Goal: Book appointment/travel/reservation

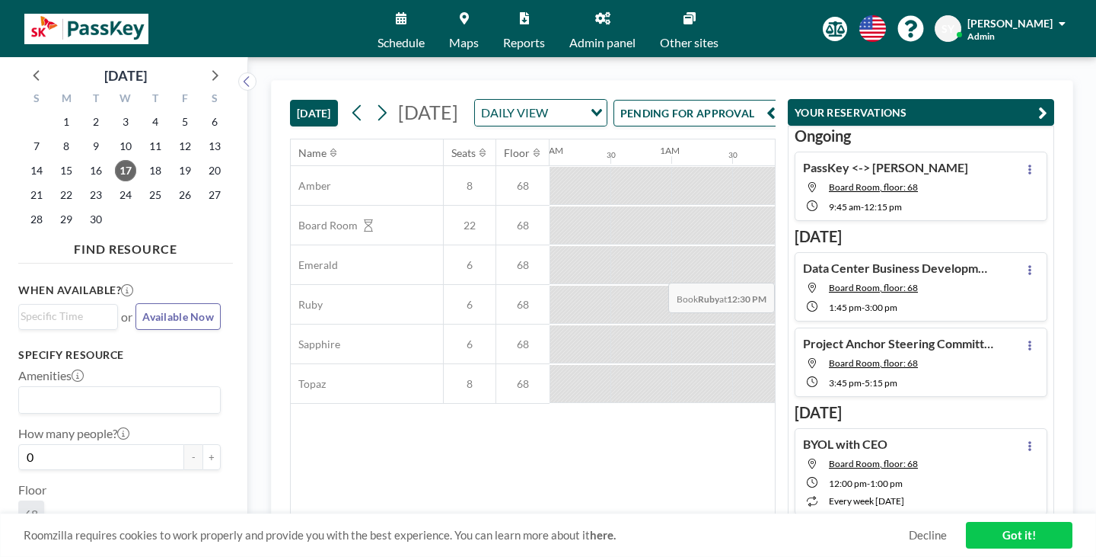
scroll to position [0, 940]
click at [583, 100] on div "DAILY VIEW" at bounding box center [529, 111] width 108 height 23
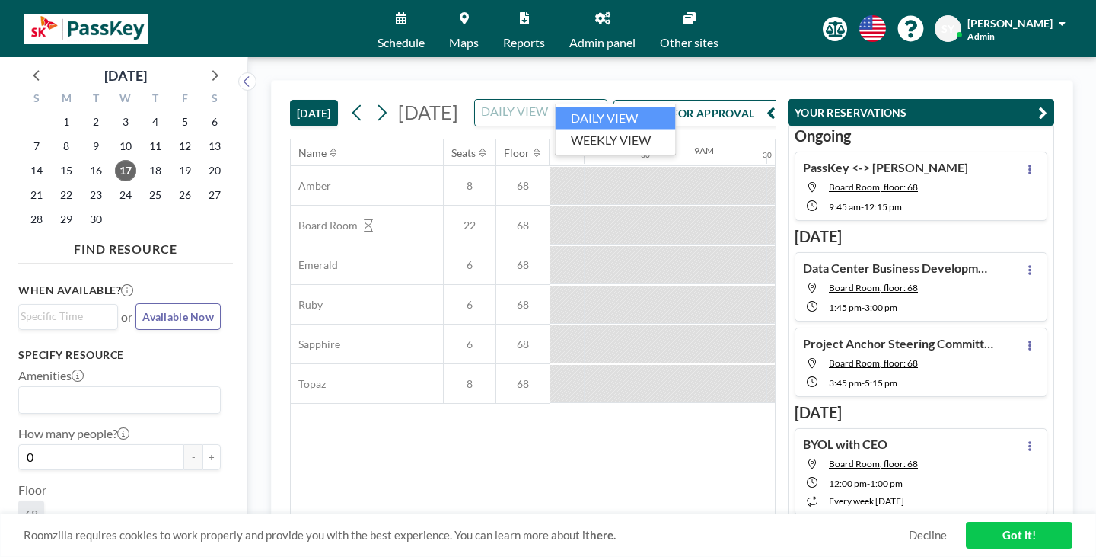
click at [588, 103] on input "Search for option" at bounding box center [532, 113] width 111 height 20
click at [619, 62] on div "[DATE] [DATE] DAILY VIEW Loading... PENDING FOR APPROVAL Name Seats Floor 12AM …" at bounding box center [672, 306] width 848 height 499
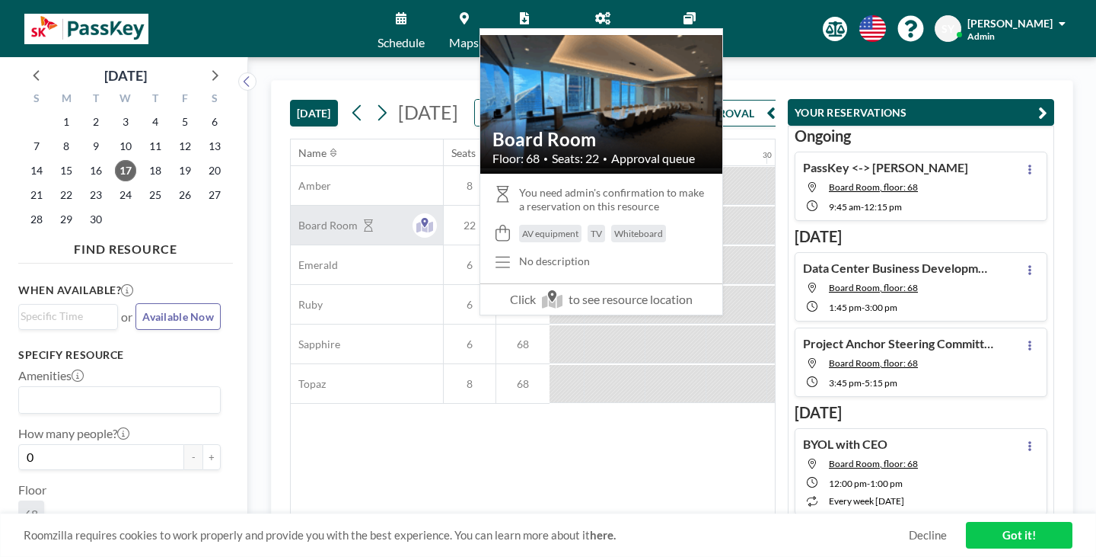
click at [364, 219] on icon at bounding box center [368, 225] width 9 height 12
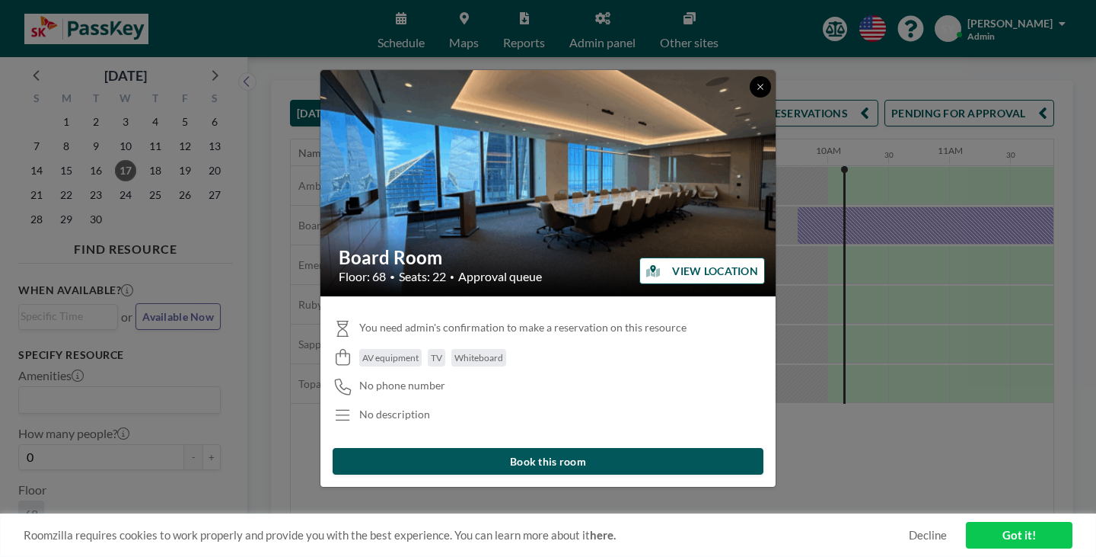
click at [750, 97] on button at bounding box center [760, 86] width 21 height 21
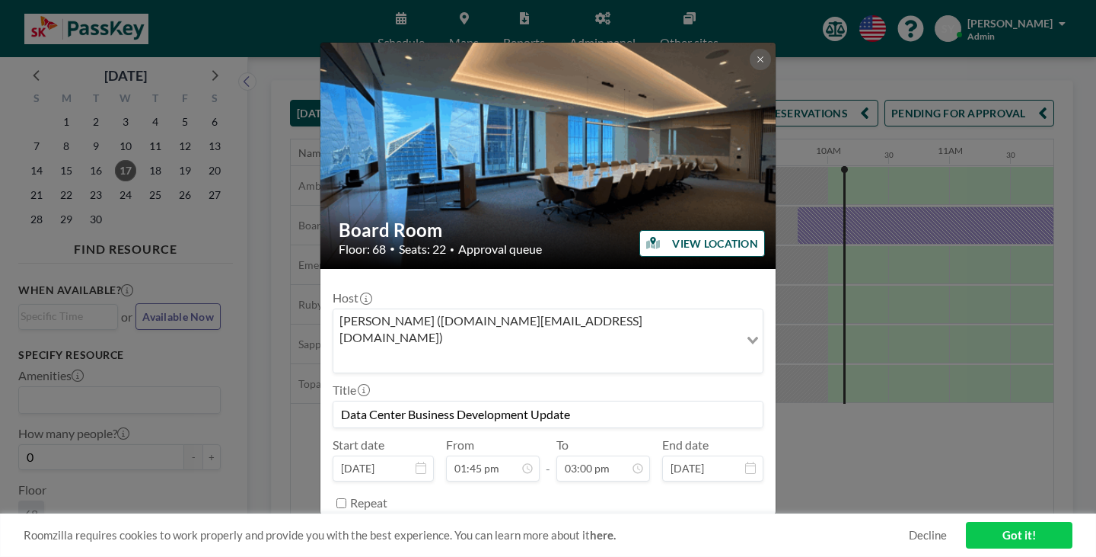
scroll to position [729, 0]
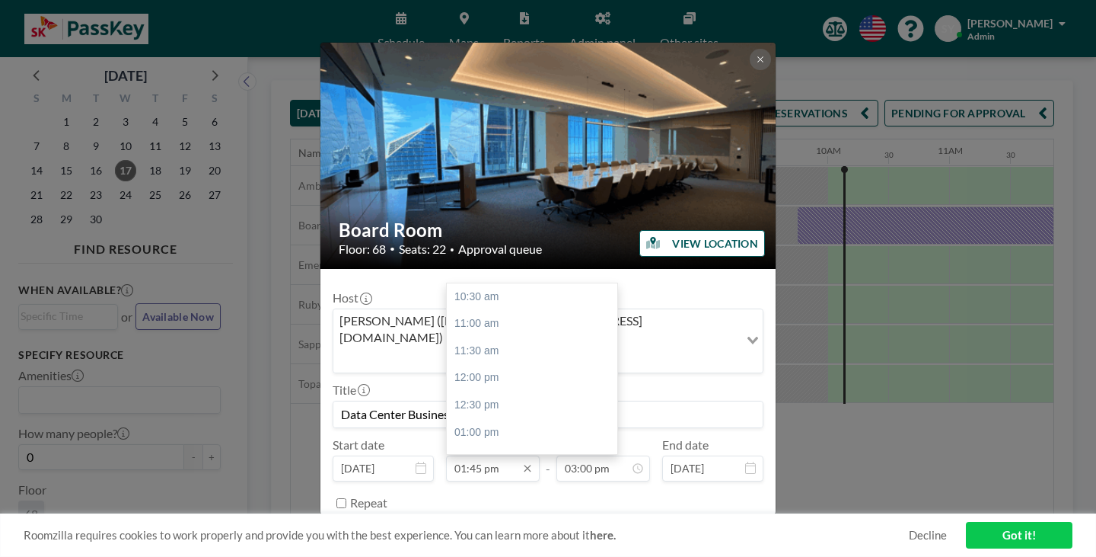
click at [482, 455] on input "01:45 pm" at bounding box center [493, 468] width 94 height 26
type input "02:45 pm"
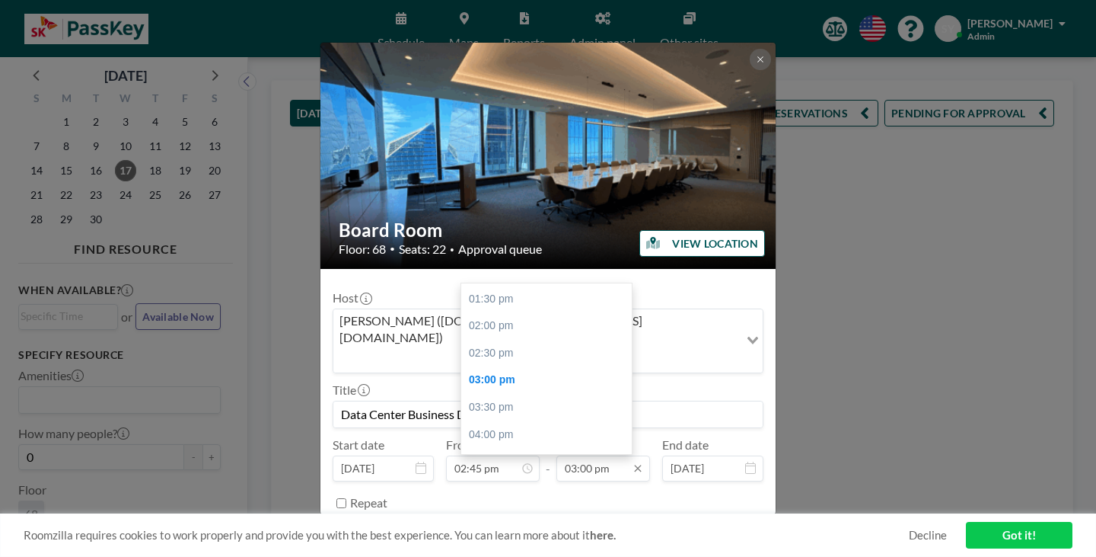
click at [566, 455] on input "03:00 pm" at bounding box center [604, 468] width 94 height 26
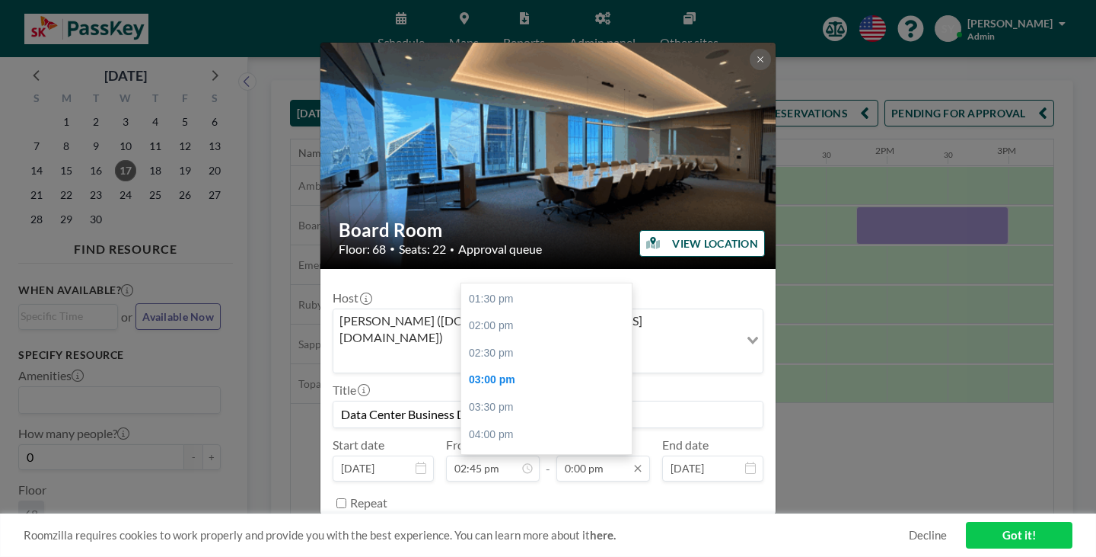
scroll to position [0, 1386]
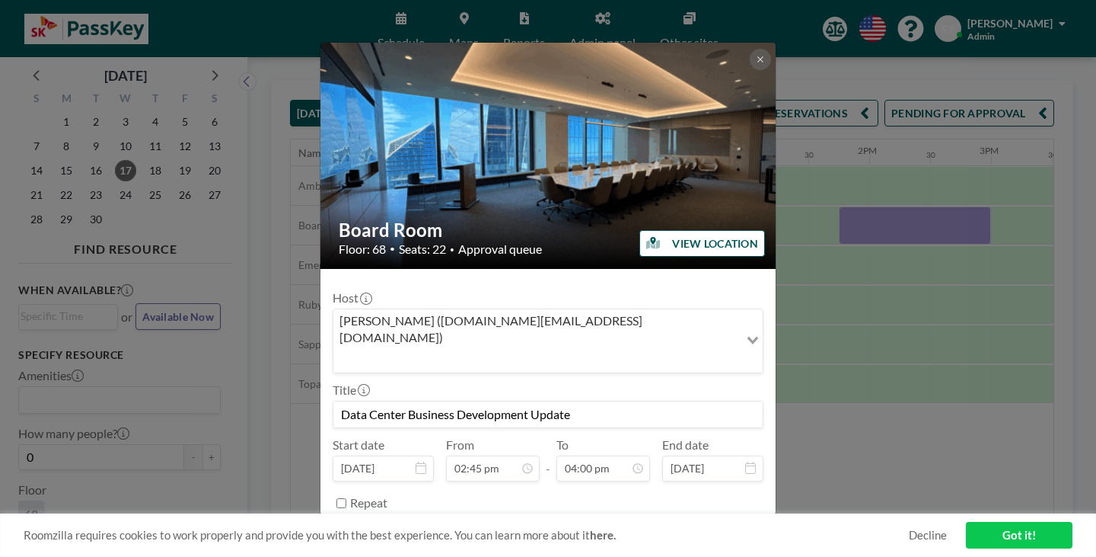
type input "04:00 pm"
click at [694, 528] on button "SAVE CHANGES" at bounding box center [716, 541] width 96 height 27
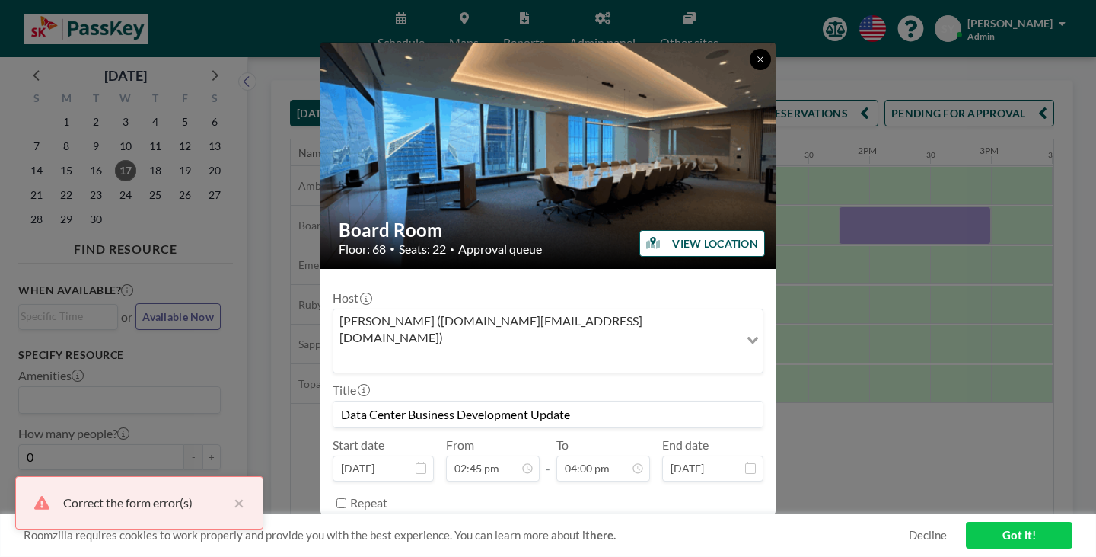
click at [756, 64] on icon at bounding box center [760, 59] width 9 height 9
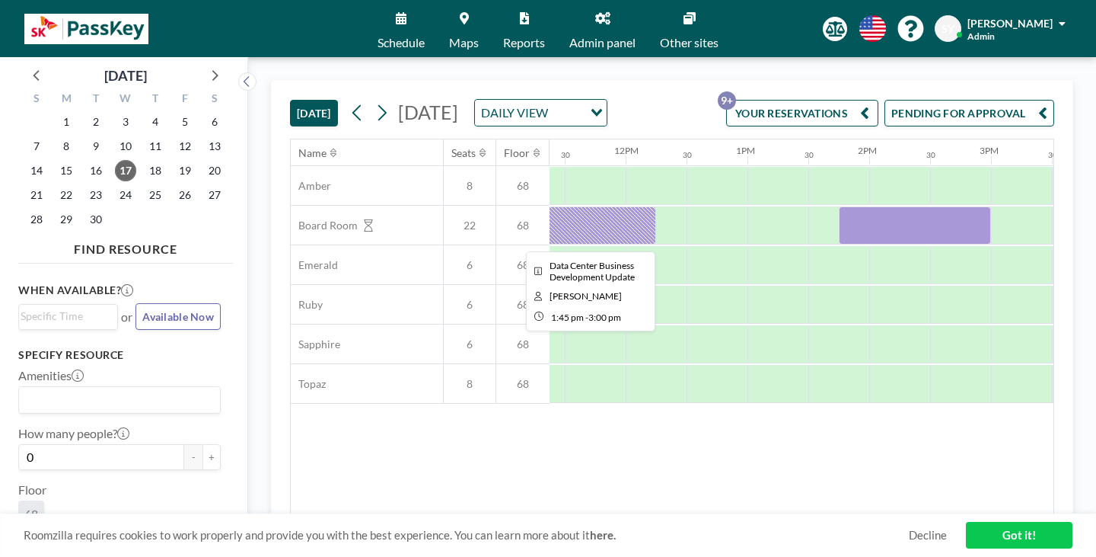
click at [839, 206] on div at bounding box center [915, 225] width 152 height 38
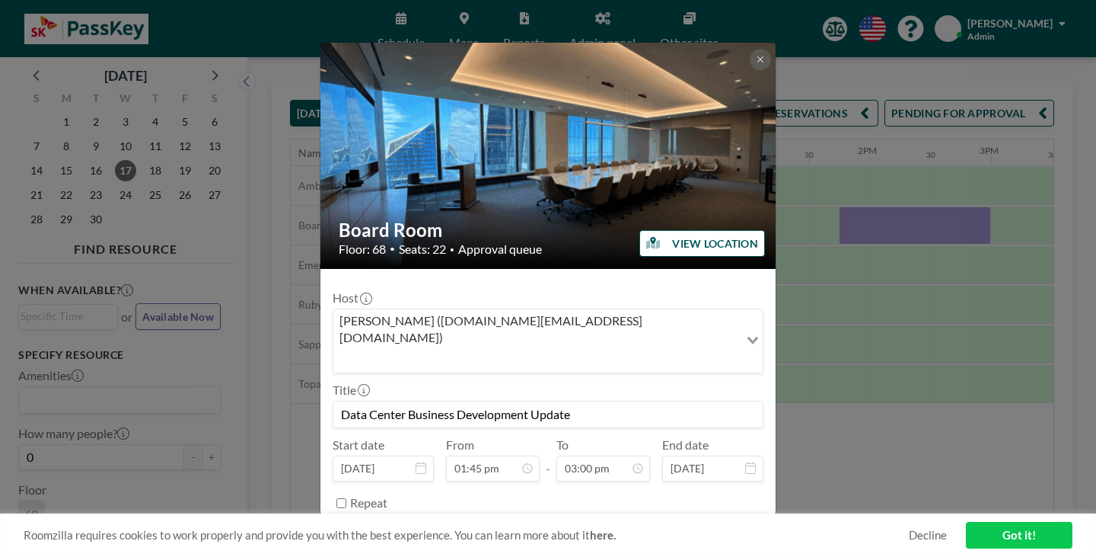
drag, startPoint x: 502, startPoint y: 183, endPoint x: 602, endPoint y: 457, distance: 291.9
click at [602, 528] on button "REMOVE" at bounding box center [631, 541] width 60 height 27
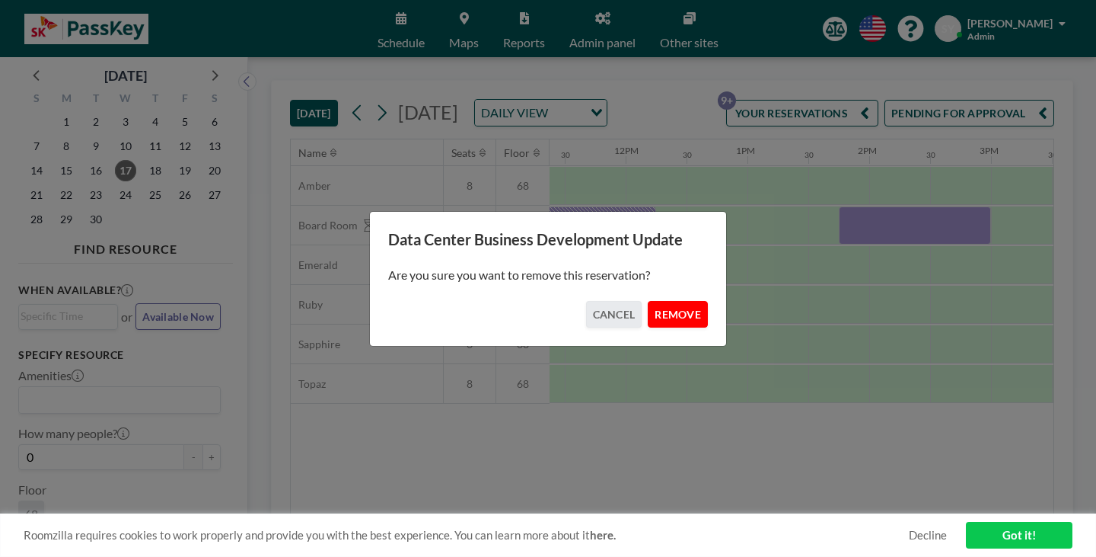
click at [649, 308] on button "REMOVE" at bounding box center [678, 314] width 60 height 27
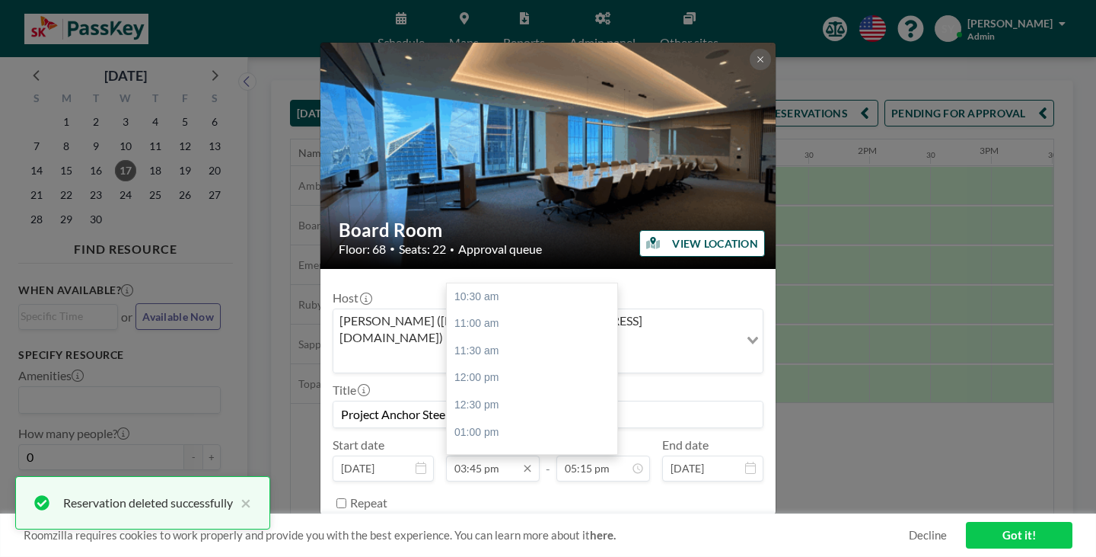
click at [480, 455] on input "03:45 pm" at bounding box center [493, 468] width 94 height 26
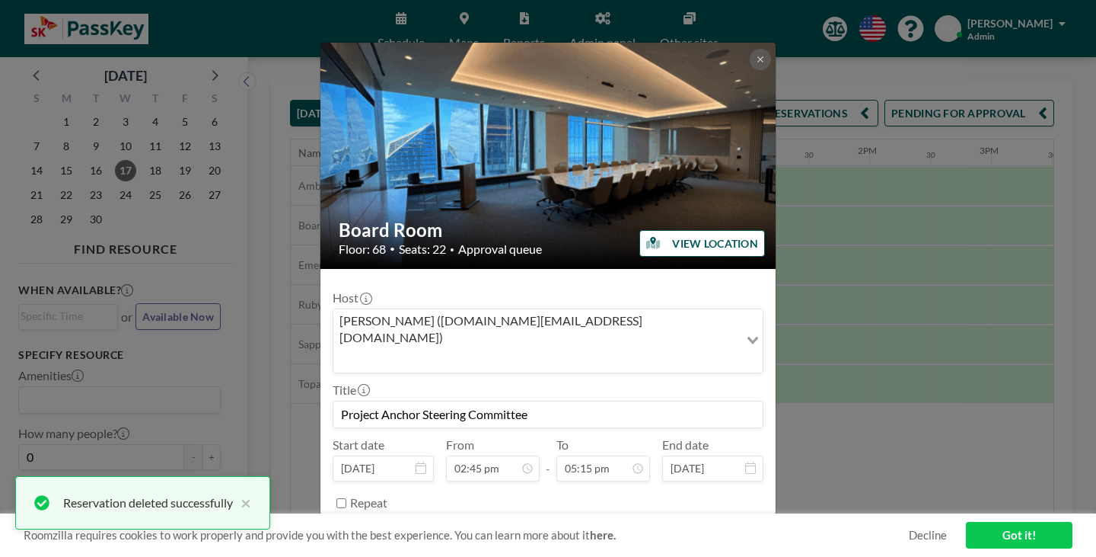
type input "02:45 pm"
click at [686, 528] on button "SAVE CHANGES" at bounding box center [716, 541] width 96 height 27
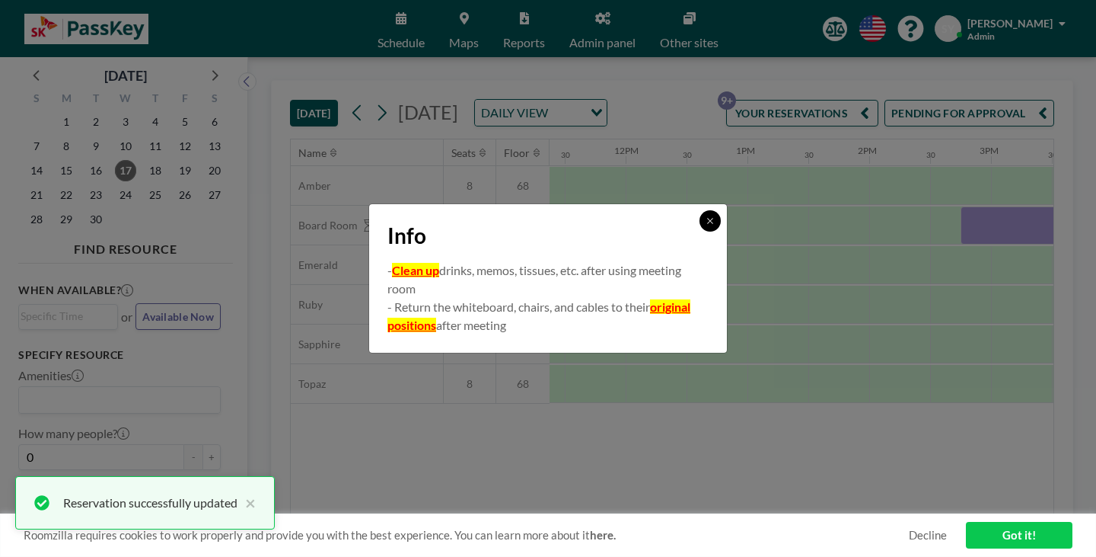
click at [706, 225] on icon at bounding box center [710, 220] width 9 height 9
